Goal: Find specific page/section: Find specific page/section

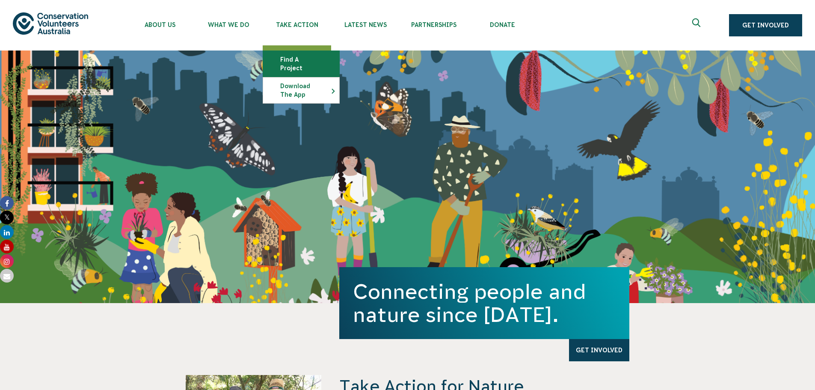
click at [309, 62] on link "Find a project" at bounding box center [301, 64] width 76 height 26
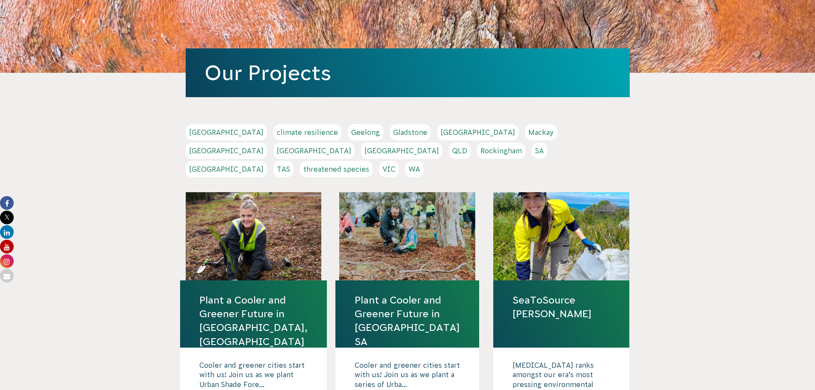
scroll to position [86, 0]
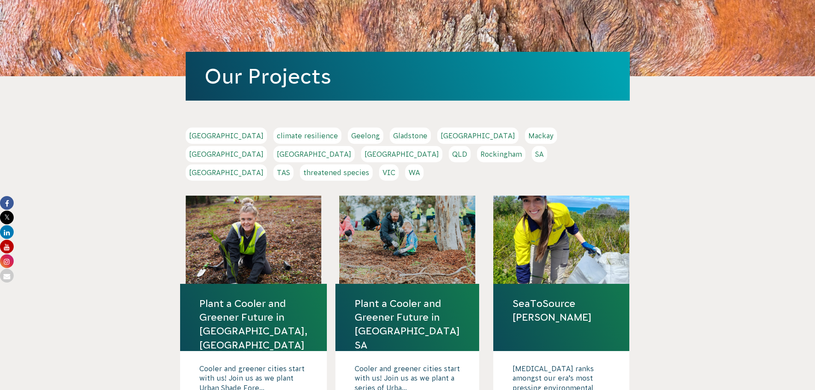
click at [355, 146] on link "[GEOGRAPHIC_DATA]" at bounding box center [313, 154] width 81 height 16
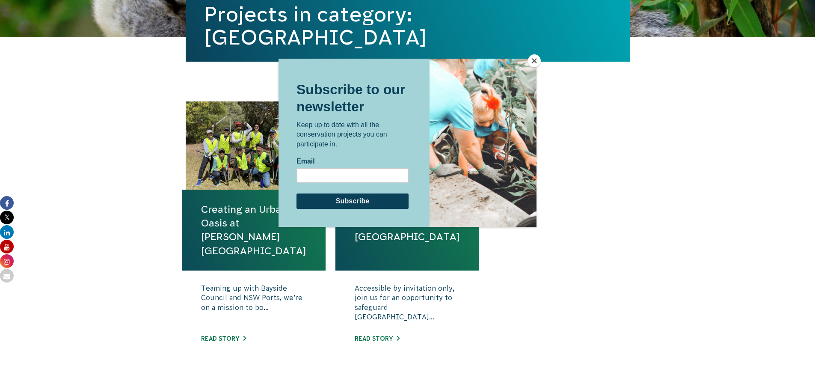
scroll to position [257, 0]
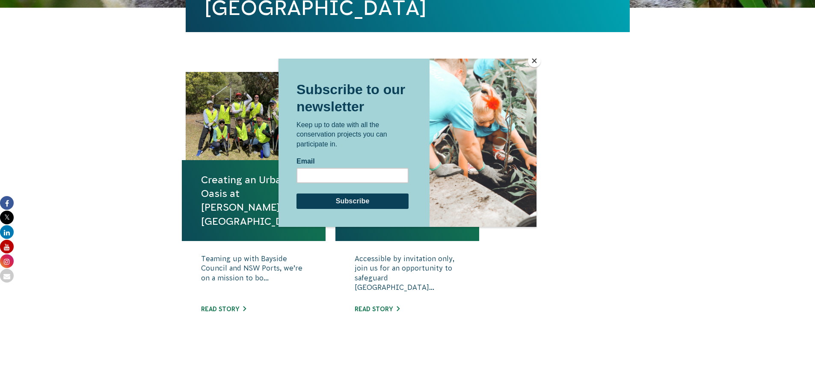
click at [534, 61] on button "Close" at bounding box center [534, 60] width 13 height 13
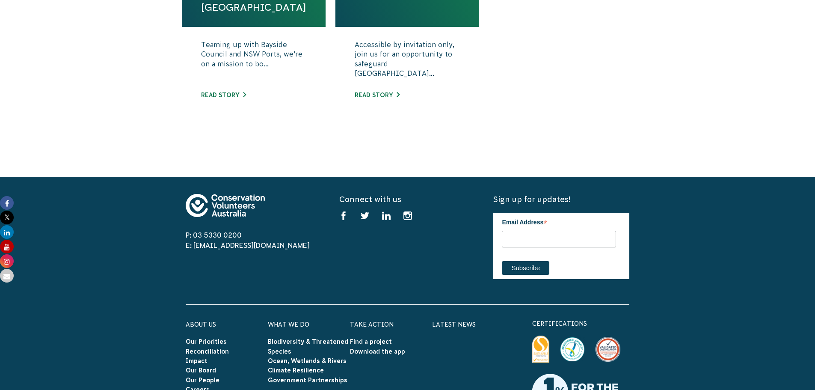
scroll to position [214, 0]
